Goal: Information Seeking & Learning: Learn about a topic

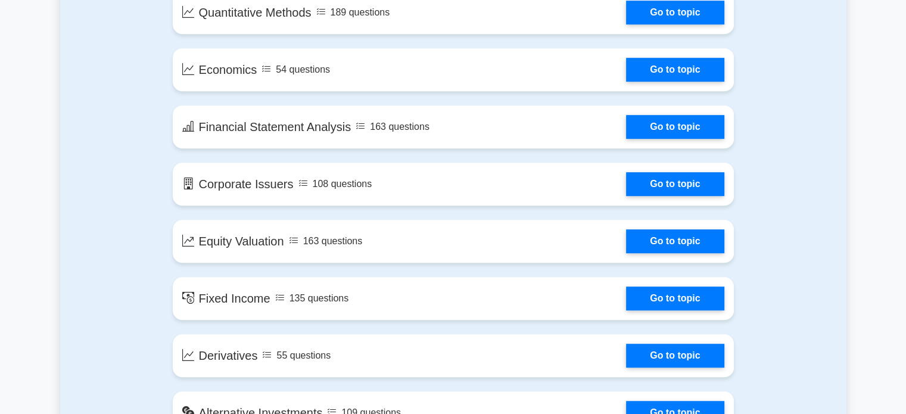
scroll to position [596, 0]
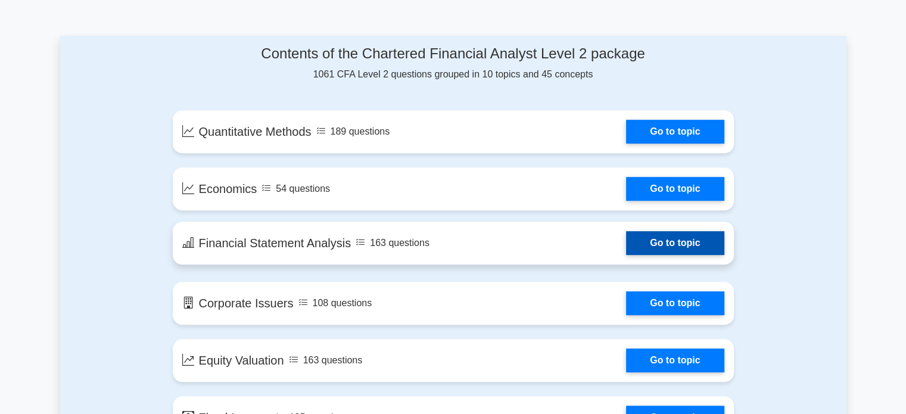
click at [667, 244] on link "Go to topic" at bounding box center [675, 243] width 98 height 24
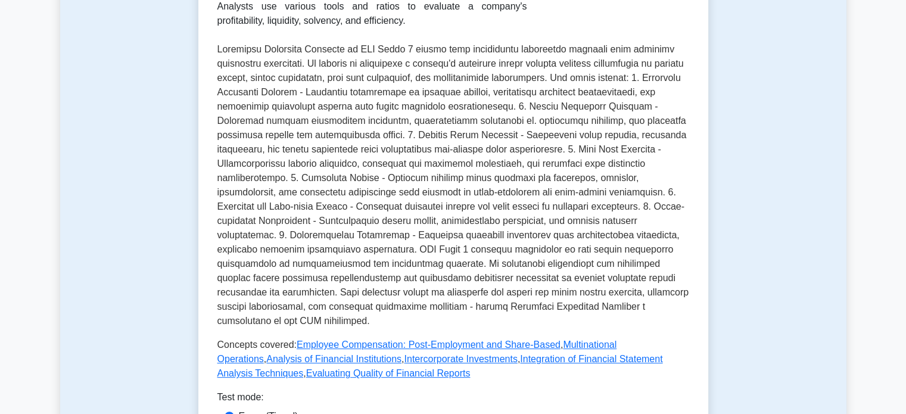
scroll to position [477, 0]
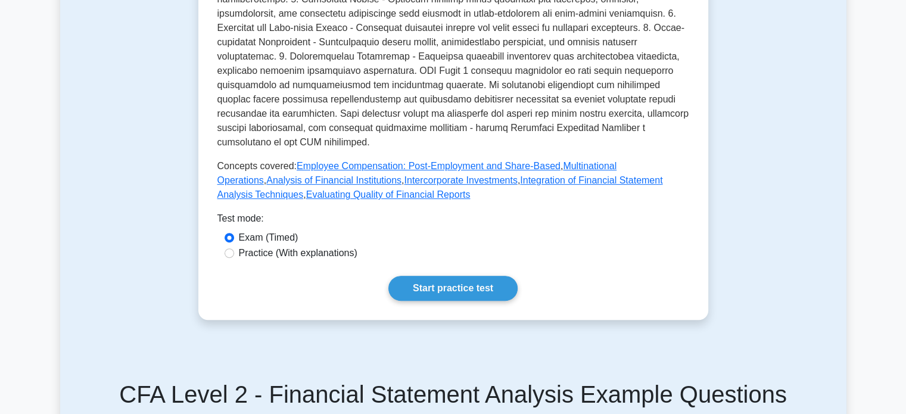
click at [288, 246] on label "Practice (With explanations)" at bounding box center [298, 253] width 119 height 14
click at [234, 249] on input "Practice (With explanations)" at bounding box center [230, 254] width 10 height 10
radio input "true"
click at [460, 282] on link "Start practice test" at bounding box center [453, 288] width 129 height 25
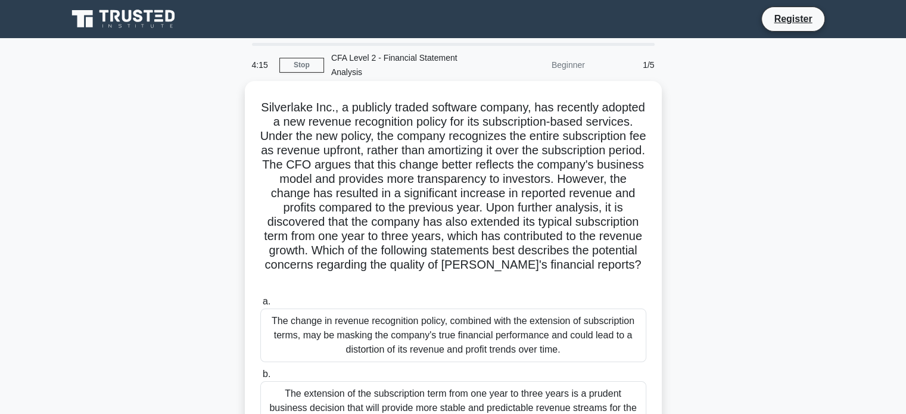
scroll to position [179, 0]
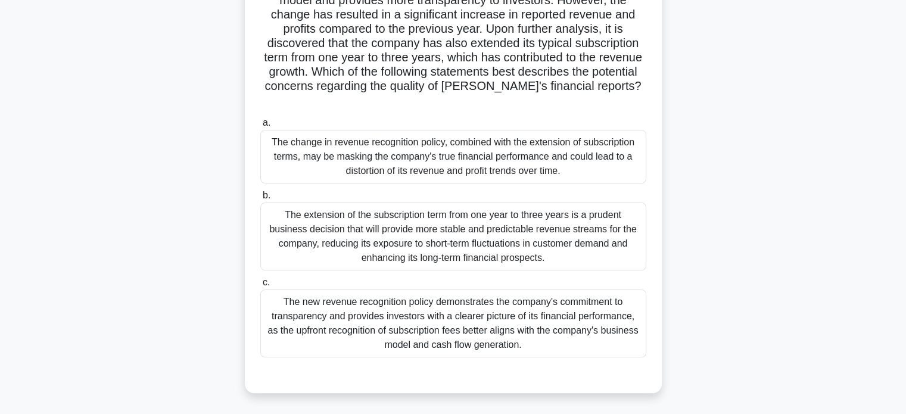
click at [613, 162] on div "The change in revenue recognition policy, combined with the extension of subscr…" at bounding box center [453, 157] width 386 height 54
click at [260, 127] on input "a. The change in revenue recognition policy, combined with the extension of sub…" at bounding box center [260, 123] width 0 height 8
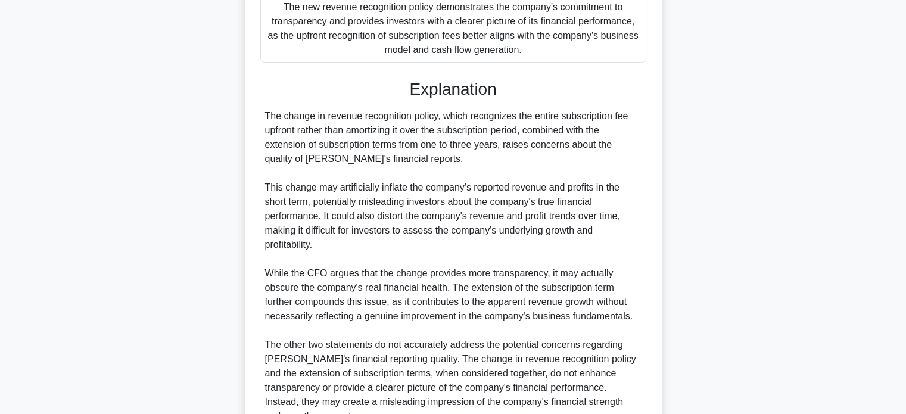
scroll to position [591, 0]
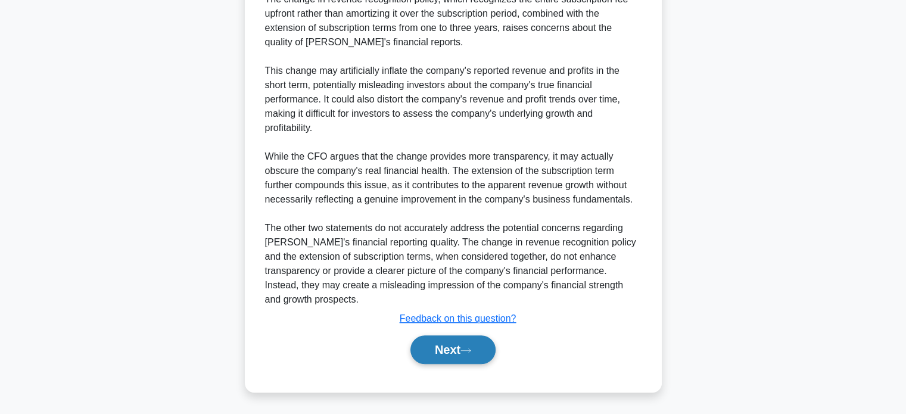
click at [466, 342] on button "Next" at bounding box center [453, 350] width 85 height 29
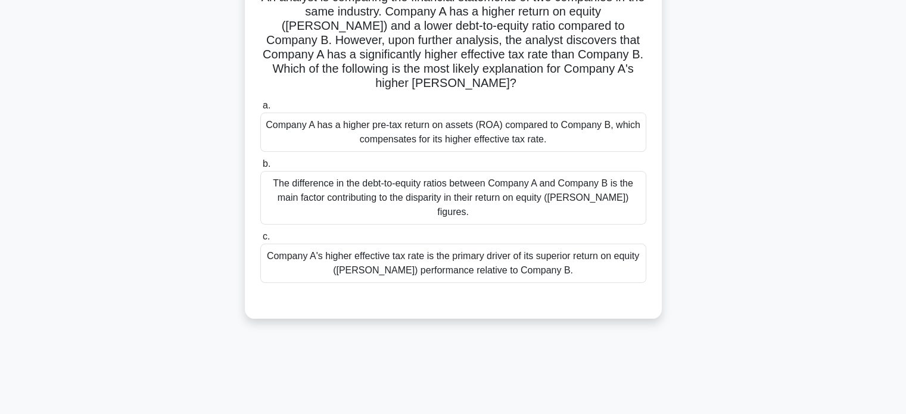
scroll to position [0, 0]
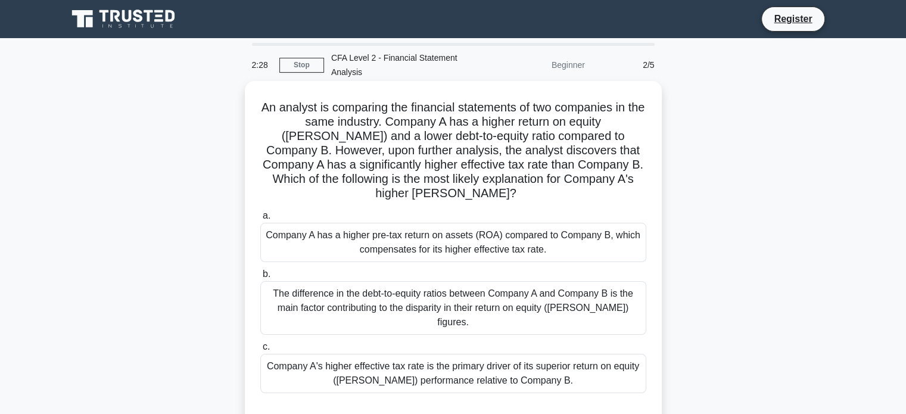
click at [600, 250] on div "Company A has a higher pre-tax return on assets (ROA) compared to Company B, wh…" at bounding box center [453, 242] width 386 height 39
click at [260, 220] on input "a. Company A has a higher pre-tax return on assets (ROA) compared to Company B,…" at bounding box center [260, 216] width 0 height 8
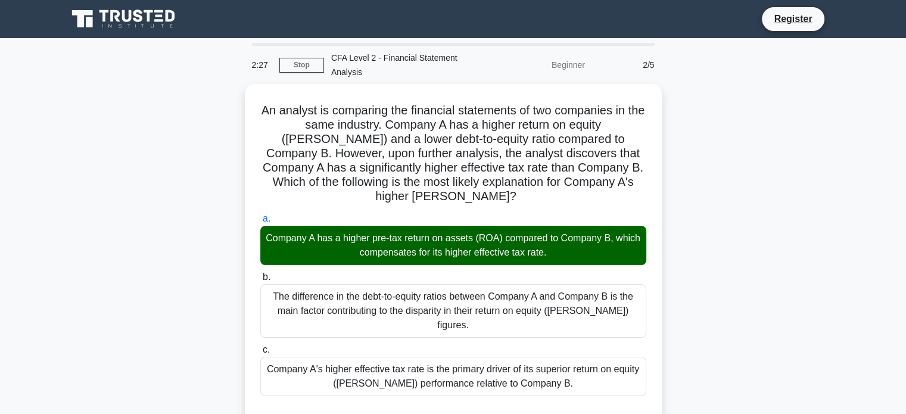
scroll to position [290, 0]
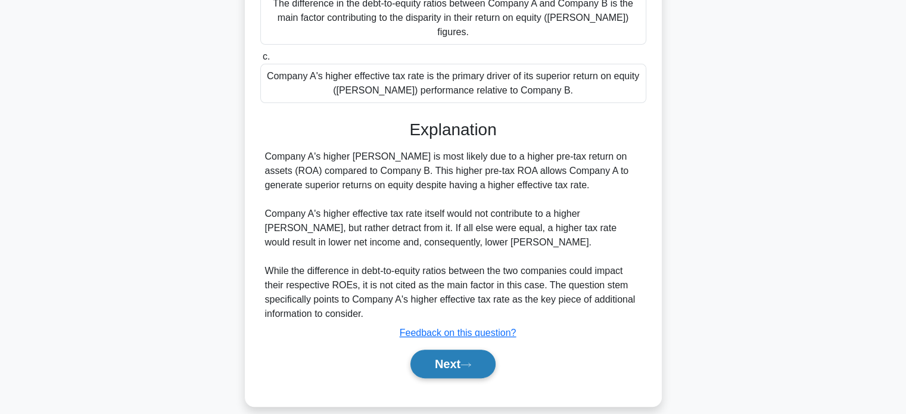
click at [480, 350] on button "Next" at bounding box center [453, 364] width 85 height 29
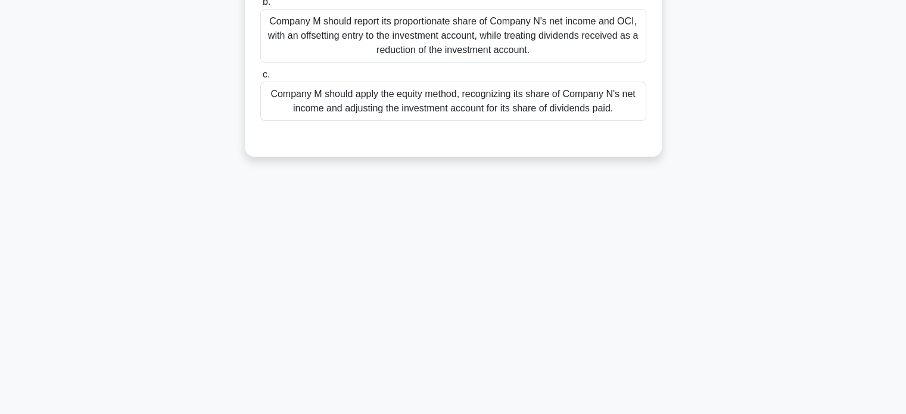
scroll to position [0, 0]
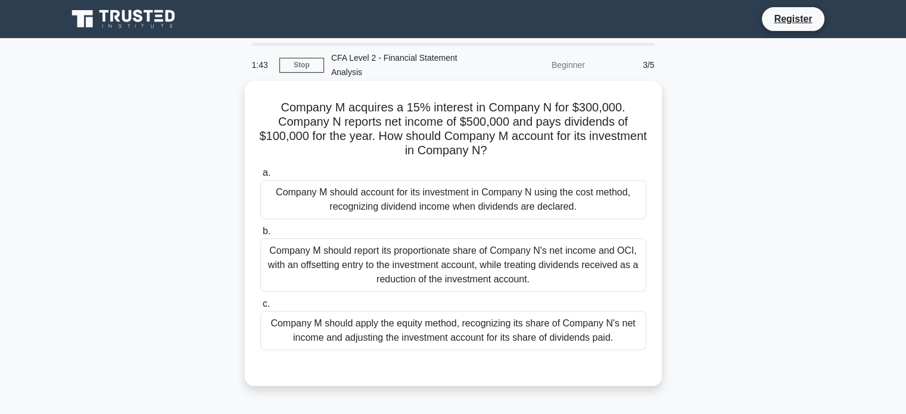
click at [603, 339] on div "Company M should apply the equity method, recognizing its share of Company N's …" at bounding box center [453, 330] width 386 height 39
click at [260, 308] on input "c. Company M should apply the equity method, recognizing its share of Company N…" at bounding box center [260, 304] width 0 height 8
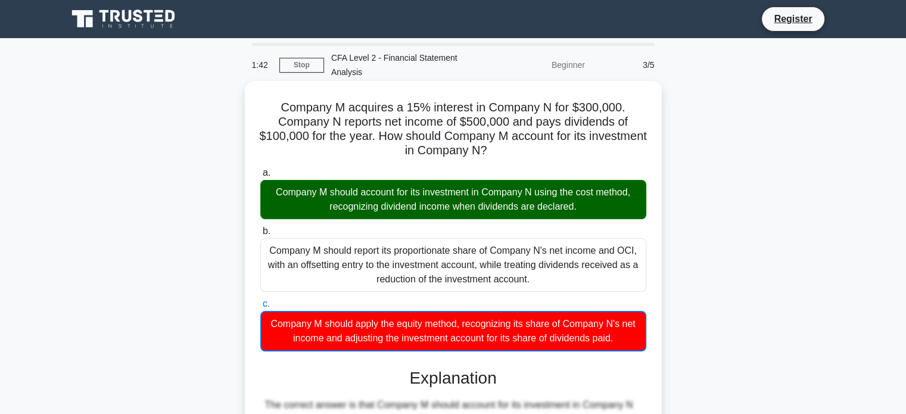
click at [583, 195] on div "Company M should account for its investment in Company N using the cost method,…" at bounding box center [453, 199] width 386 height 39
click at [260, 177] on input "a. Company M should account for its investment in Company N using the cost meth…" at bounding box center [260, 173] width 0 height 8
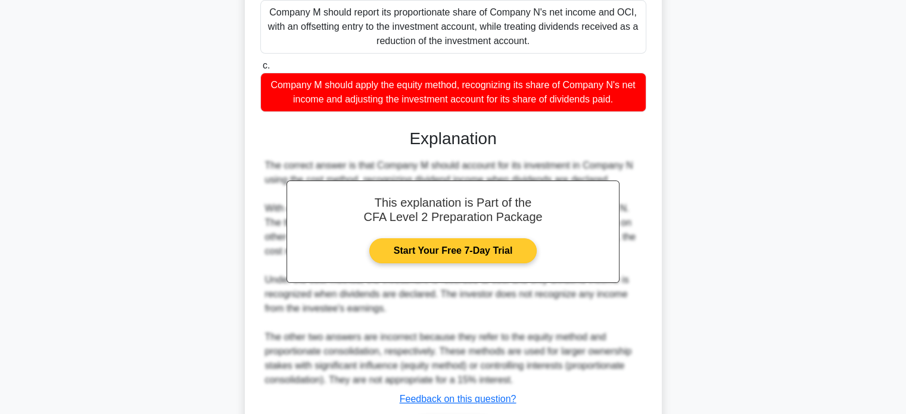
scroll to position [319, 0]
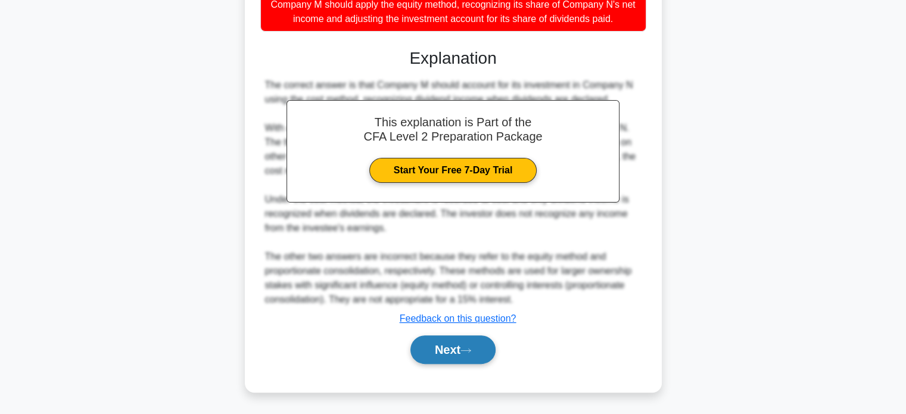
click at [458, 340] on button "Next" at bounding box center [453, 350] width 85 height 29
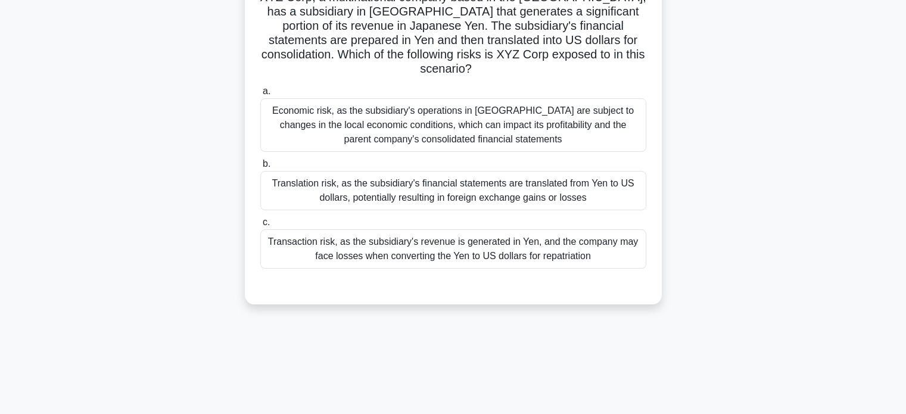
scroll to position [0, 0]
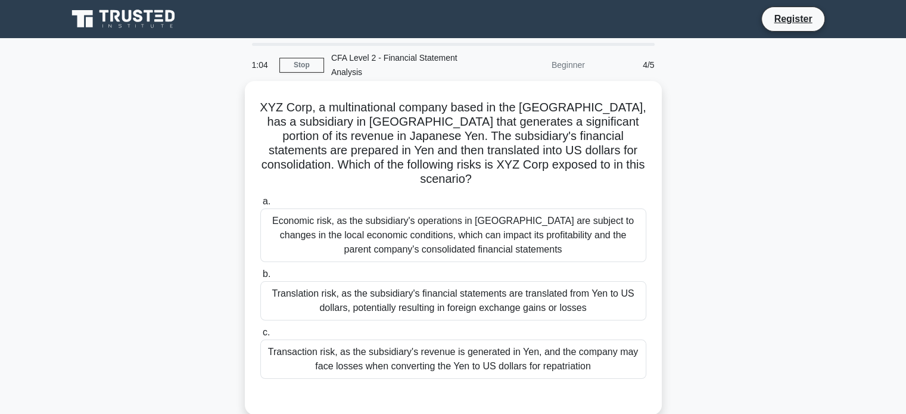
click at [591, 349] on div "Transaction risk, as the subsidiary's revenue is generated in Yen, and the comp…" at bounding box center [453, 359] width 386 height 39
click at [260, 337] on input "c. Transaction risk, as the subsidiary's revenue is generated in Yen, and the c…" at bounding box center [260, 333] width 0 height 8
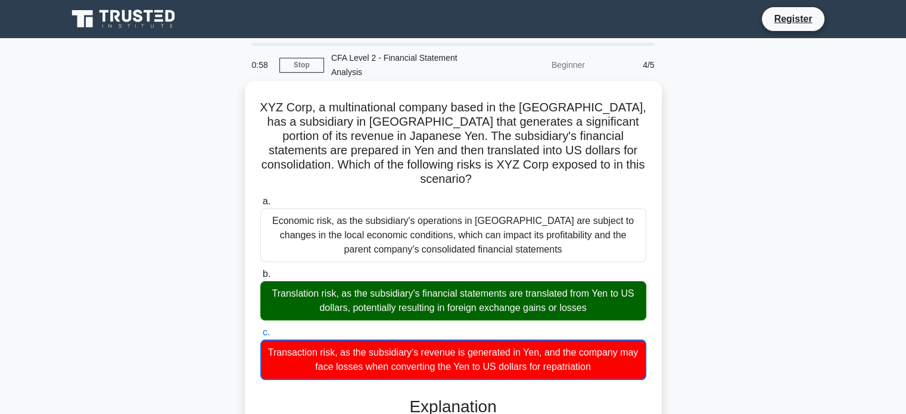
click at [612, 288] on div "Translation risk, as the subsidiary's financial statements are translated from …" at bounding box center [453, 300] width 386 height 39
click at [260, 278] on input "b. Translation risk, as the subsidiary's financial statements are translated fr…" at bounding box center [260, 275] width 0 height 8
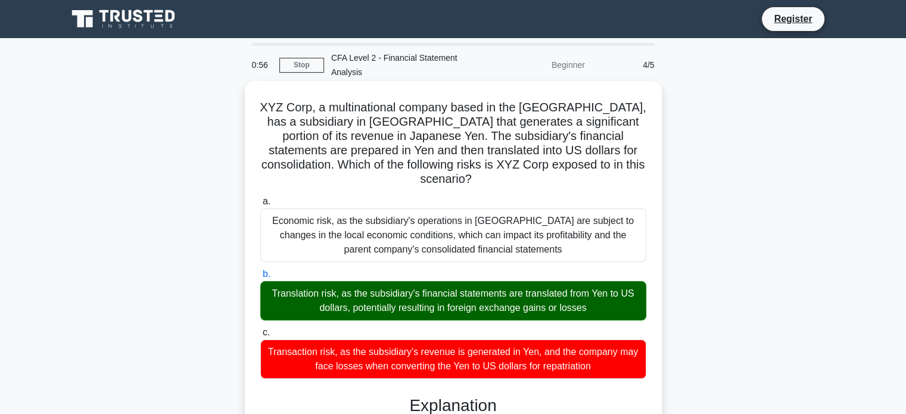
scroll to position [298, 0]
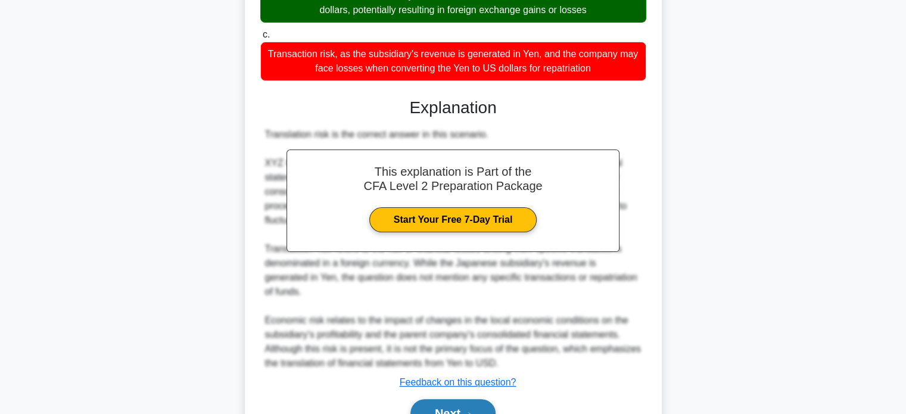
click at [448, 399] on button "Next" at bounding box center [453, 413] width 85 height 29
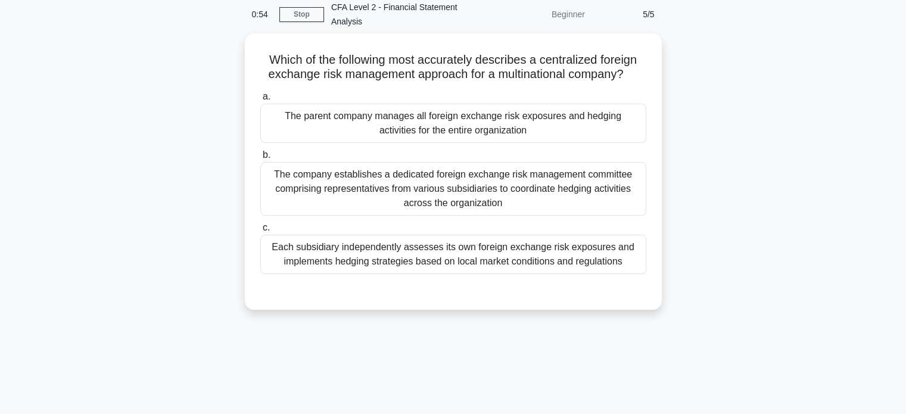
scroll to position [0, 0]
